Goal: Navigation & Orientation: Find specific page/section

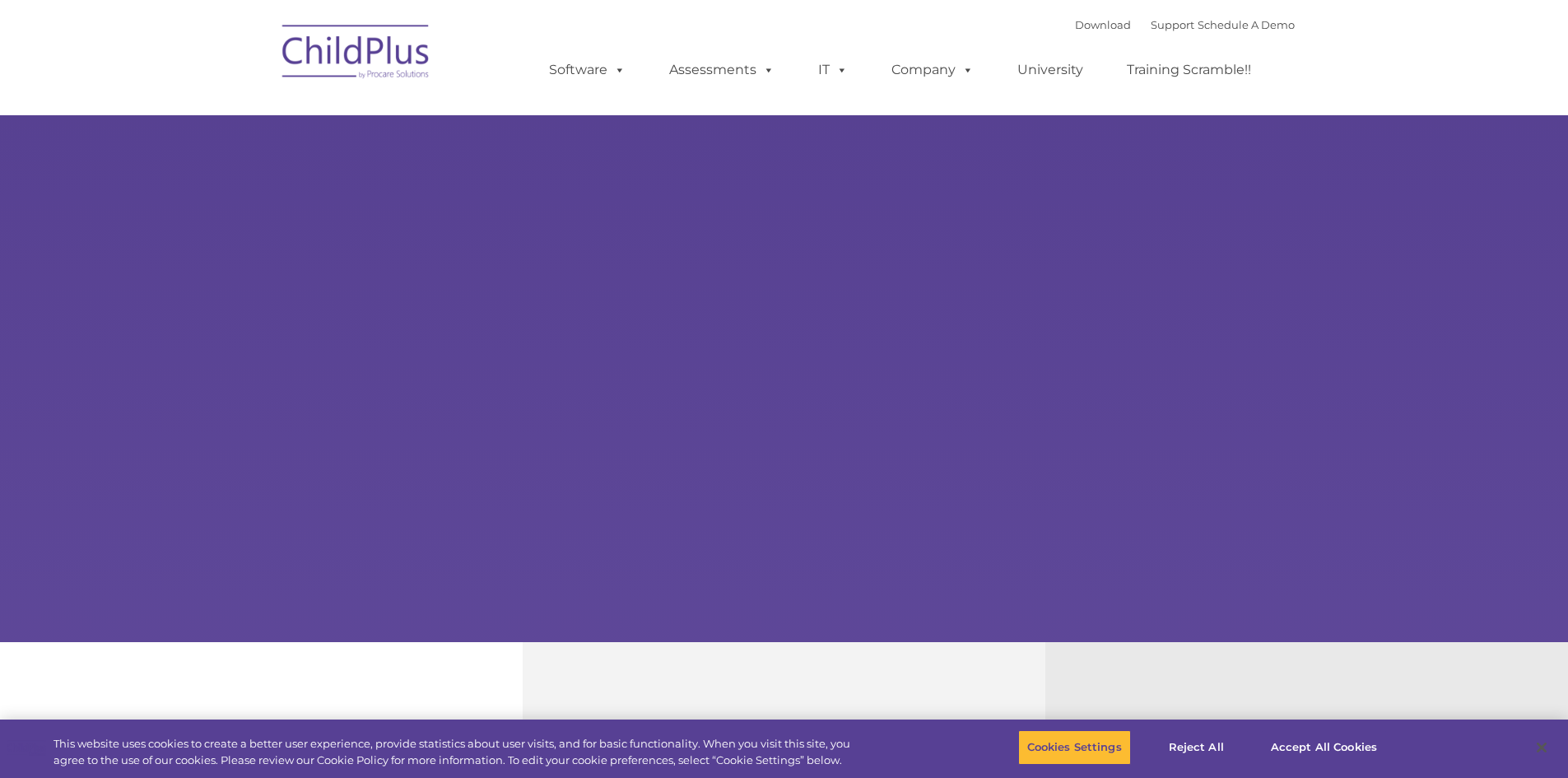
select select "MEDIUM"
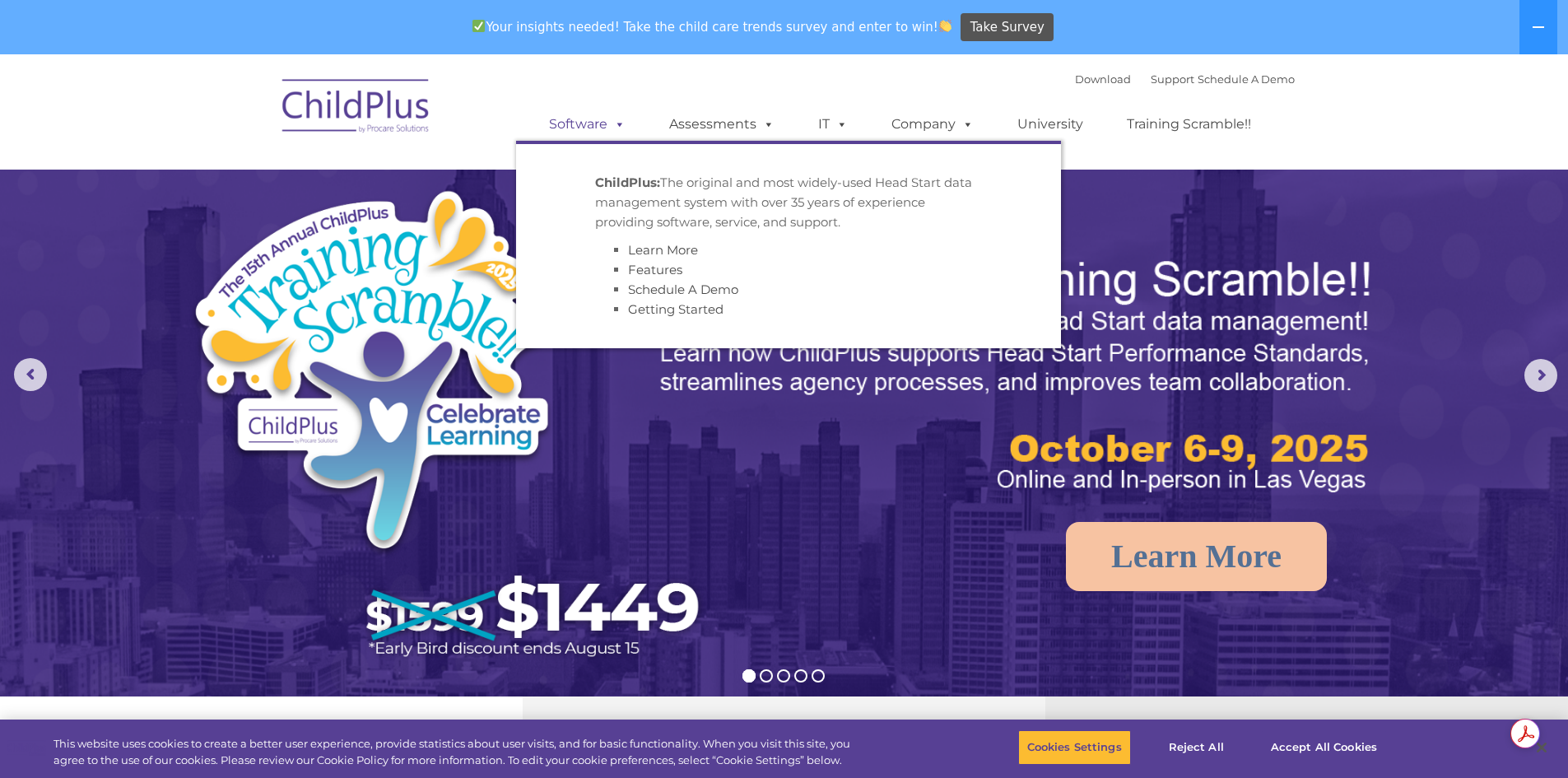
click at [580, 125] on link "Software" at bounding box center [587, 124] width 110 height 33
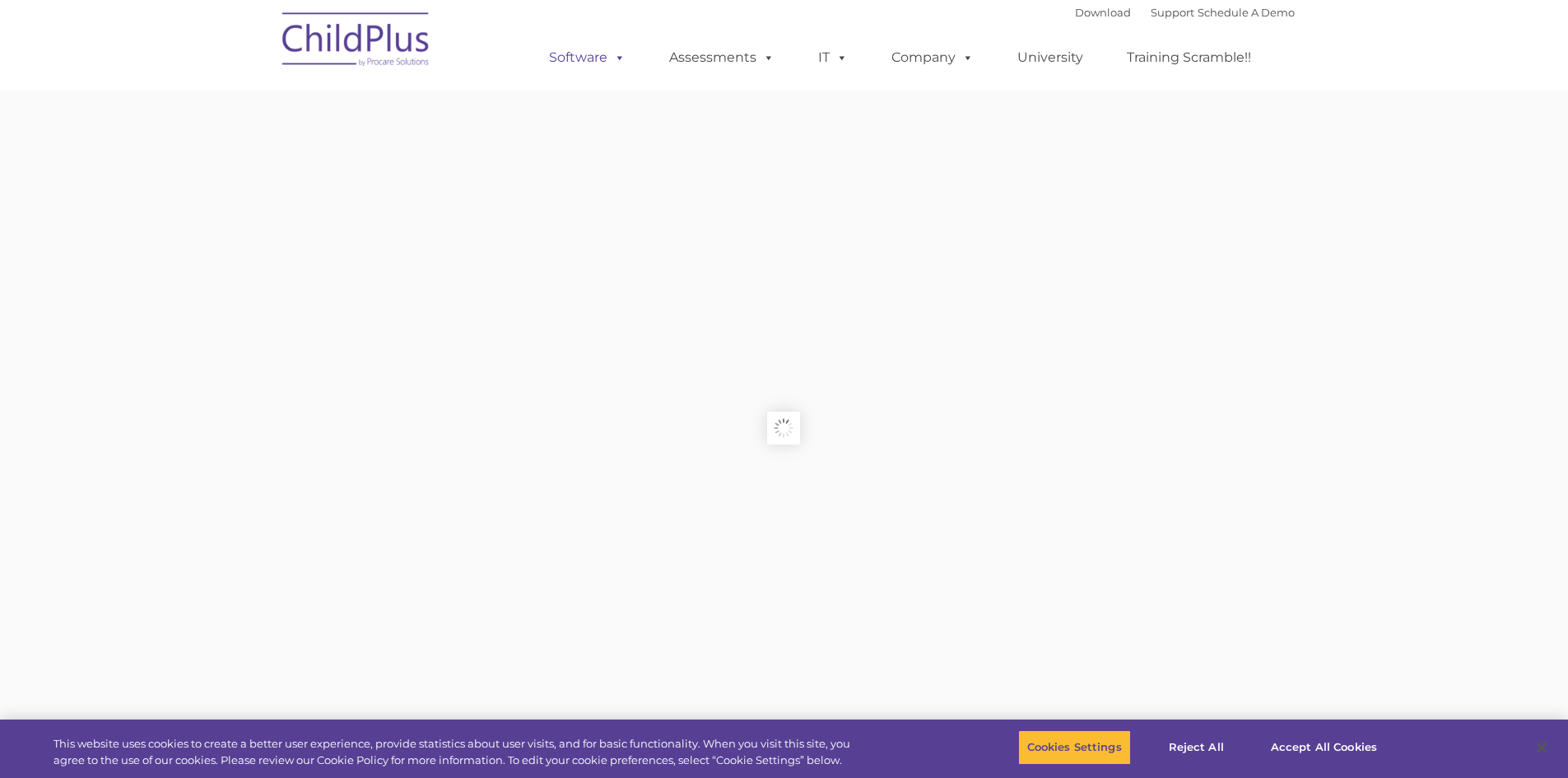
type input ""
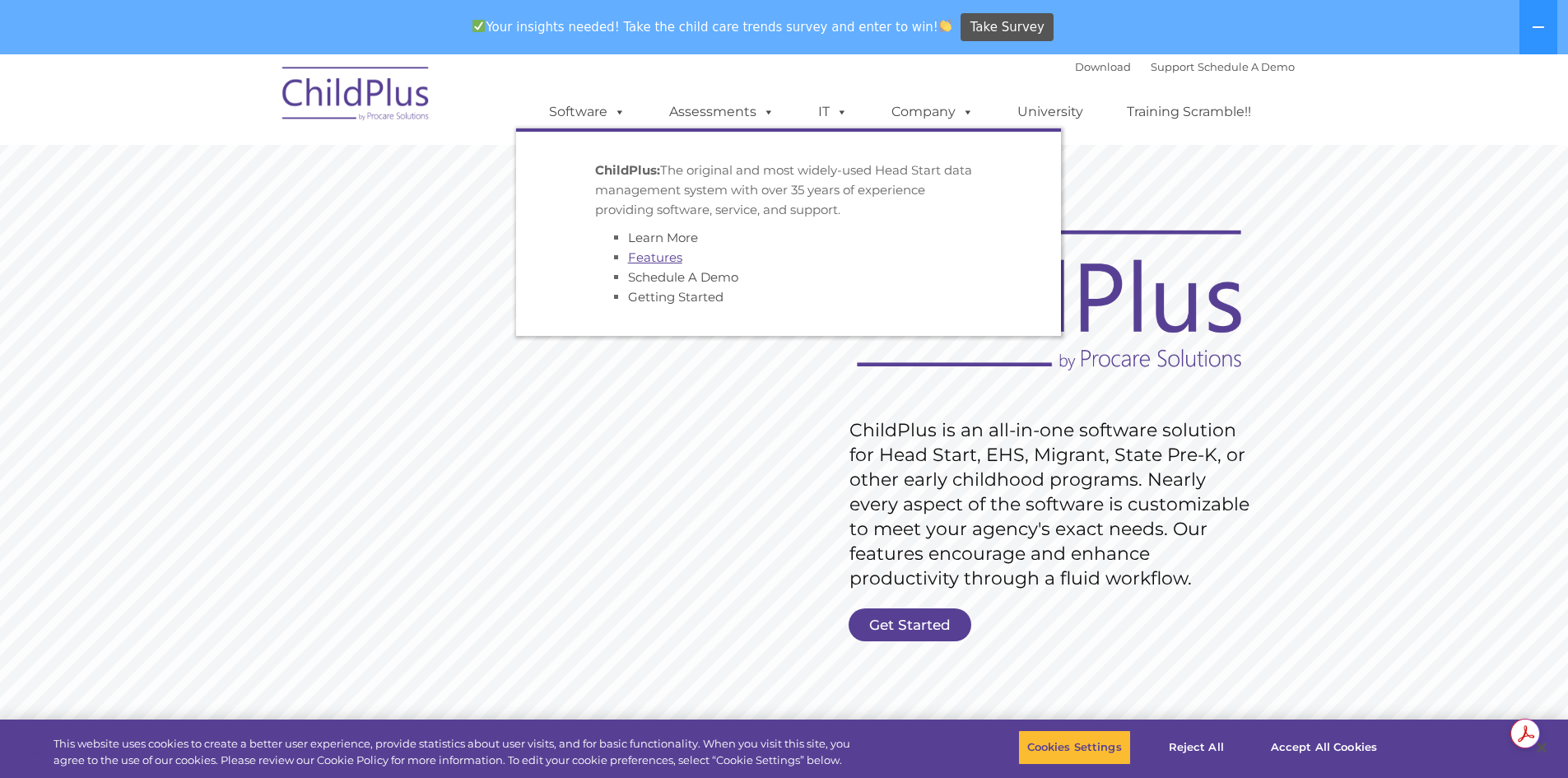
click at [647, 251] on link "Features" at bounding box center [654, 257] width 54 height 16
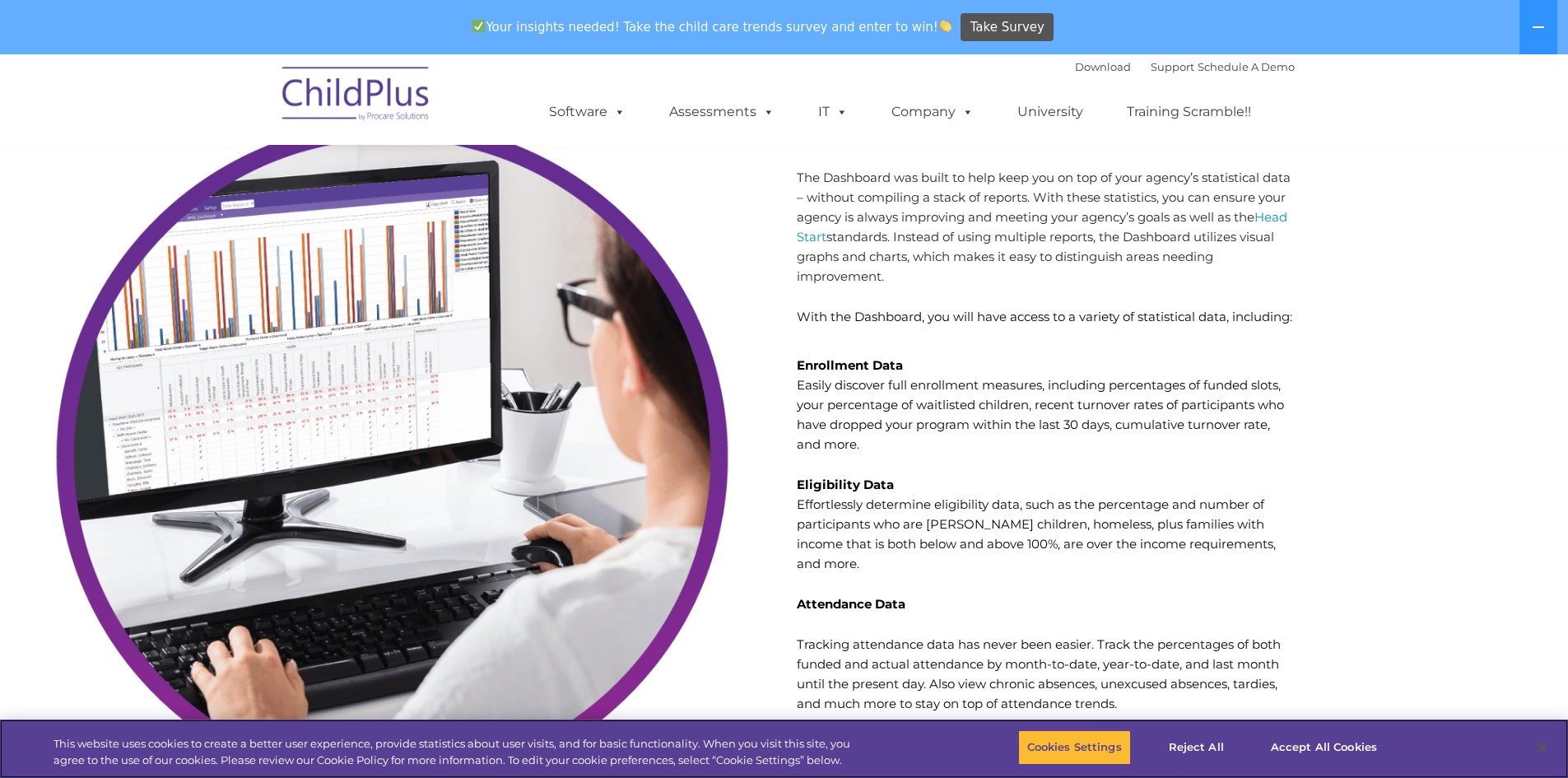
scroll to position [4991, 0]
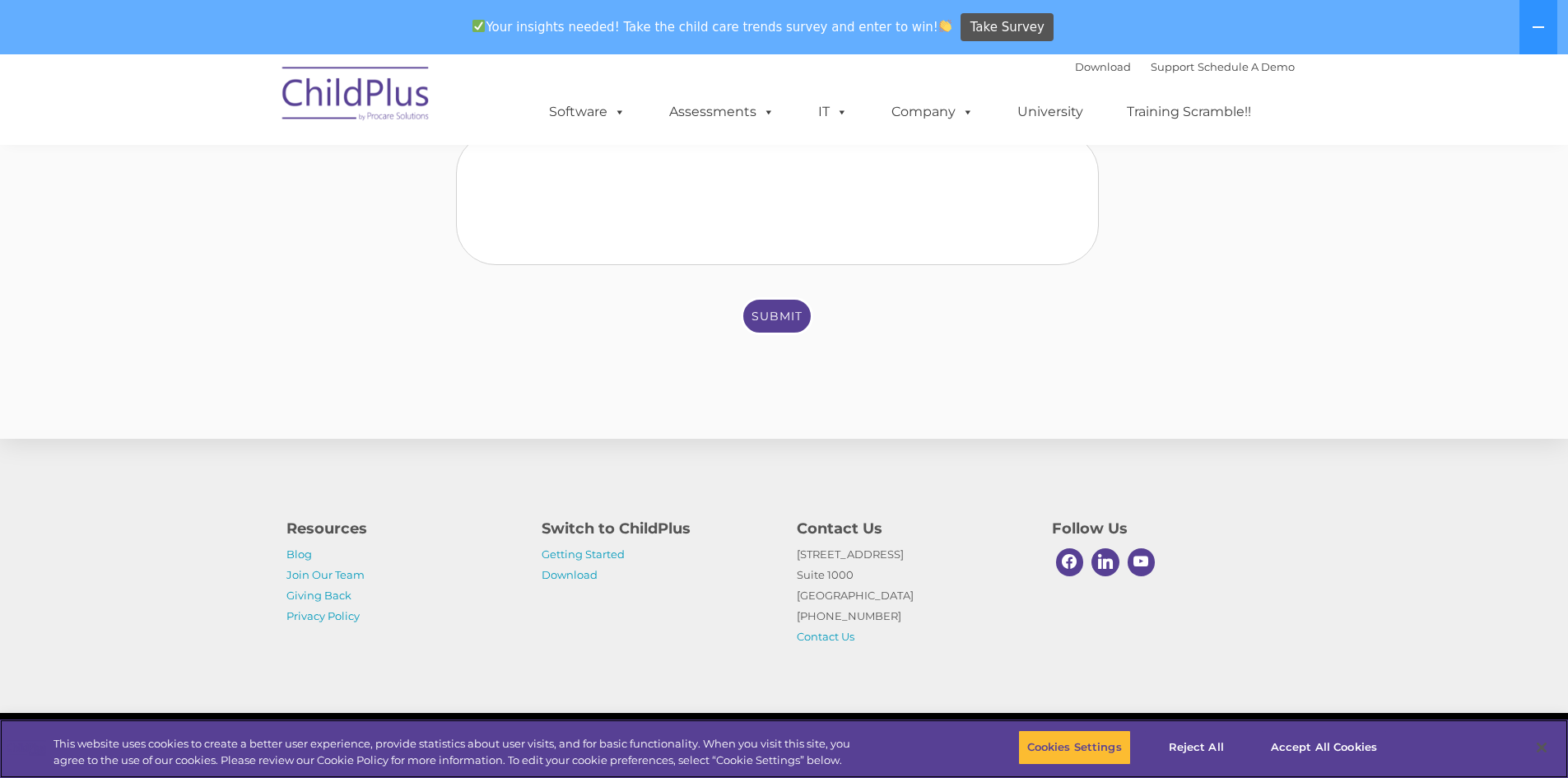
scroll to position [7893, 0]
